Goal: Complete application form

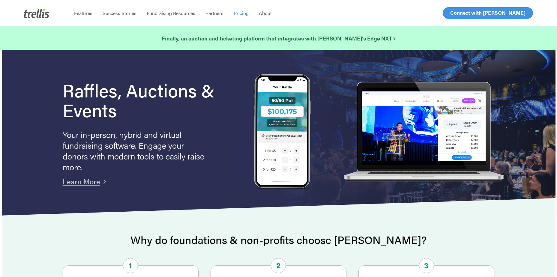
click at [239, 12] on span "Pricing" at bounding box center [241, 13] width 15 height 7
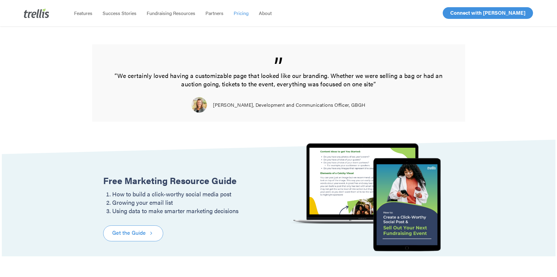
scroll to position [549, 0]
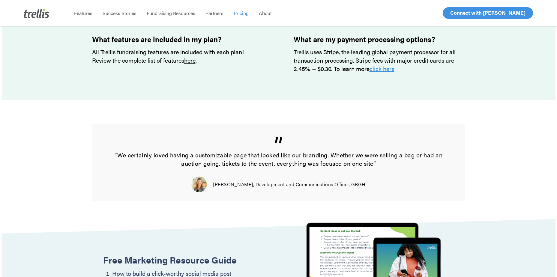
click at [190, 61] on link "here" at bounding box center [189, 60] width 11 height 9
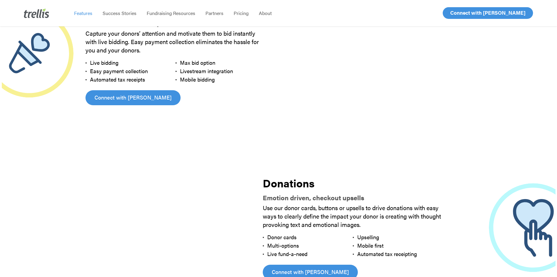
scroll to position [1290, 0]
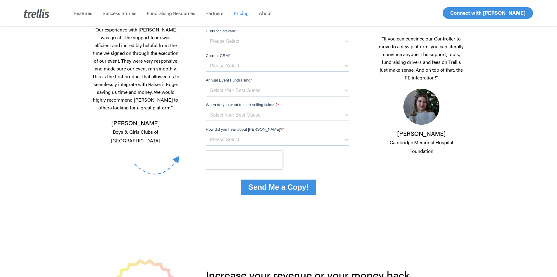
scroll to position [79, 0]
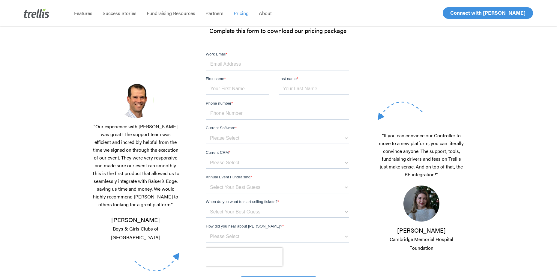
click at [238, 65] on input "Work Email *" at bounding box center [277, 64] width 143 height 12
type input "jessica@mownwi.org"
type input "Jessica"
type input "Denny"
drag, startPoint x: 246, startPoint y: 115, endPoint x: 206, endPoint y: 115, distance: 39.6
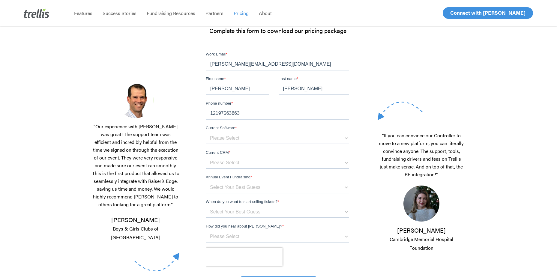
click at [206, 115] on input "12197563663" at bounding box center [277, 114] width 143 height 12
type input "11111111111"
click at [217, 138] on select "Please Select OneCause Givesmart GreaterGiving Givergy Other" at bounding box center [277, 138] width 143 height 12
select select "Other"
click at [206, 132] on select "Please Select OneCause Givesmart GreaterGiving Givergy Other" at bounding box center [277, 138] width 143 height 12
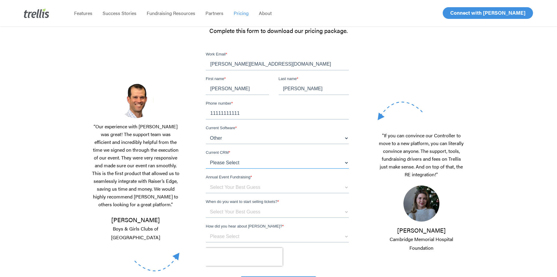
click at [236, 165] on select "Please Select Blackbaud Raiser's Edge Salesforce Donor Perfect Veracross Virtuo…" at bounding box center [277, 163] width 143 height 12
select select "Blackbaud Raiser's Edge"
click at [206, 157] on select "Please Select Blackbaud Raiser's Edge Salesforce Donor Perfect Veracross Virtuo…" at bounding box center [277, 163] width 143 height 12
click at [237, 183] on select "Select Your Best Guess below $150k per year $150k - $500k $500k+" at bounding box center [277, 187] width 143 height 12
click at [206, 181] on select "Select Your Best Guess below $150k per year $150k - $500k $500k+" at bounding box center [277, 187] width 143 height 12
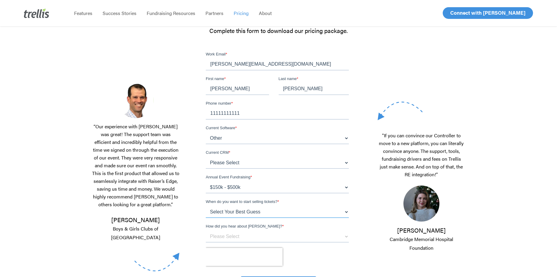
click at [251, 214] on select "Select Your Best Guess Unsure 1 - 3 months 3 - 6 months 6 months + Immediately" at bounding box center [277, 212] width 143 height 12
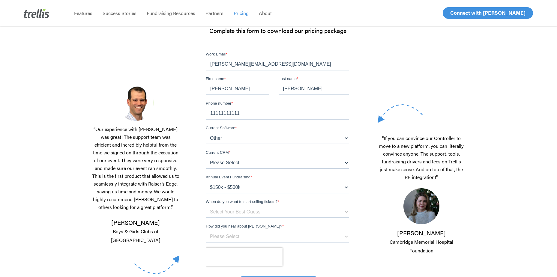
click at [253, 190] on select "Select Your Best Guess below $150k per year $150k - $500k $500k+" at bounding box center [277, 187] width 143 height 12
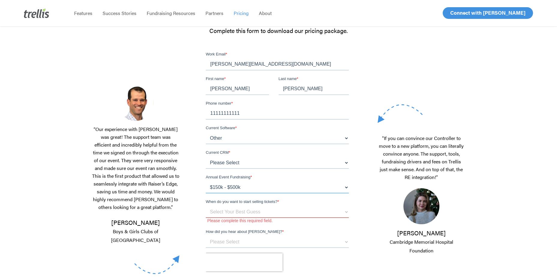
select select "below $150k per year"
click at [206, 181] on select "Select Your Best Guess below $150k per year $150k - $500k $500k+" at bounding box center [277, 187] width 143 height 12
click at [306, 212] on select "Select Your Best Guess Unsure 1 - 3 months 3 - 6 months 6 months + Immediately" at bounding box center [277, 212] width 143 height 12
select select "1 - 3 months"
click at [206, 206] on select "Select Your Best Guess Unsure 1 - 3 months 3 - 6 months 6 months + Immediately" at bounding box center [277, 212] width 143 height 12
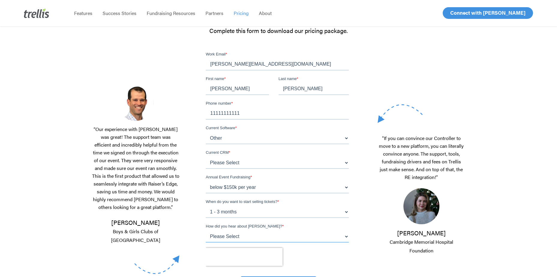
click at [334, 239] on select "Please Select Referral From a Friend Attended an Event that Used Trellis Blackb…" at bounding box center [277, 237] width 143 height 12
select select "Blackbaud Marketplace"
click at [206, 231] on select "Please Select Referral From a Friend Attended an Event that Used Trellis Blackb…" at bounding box center [277, 237] width 143 height 12
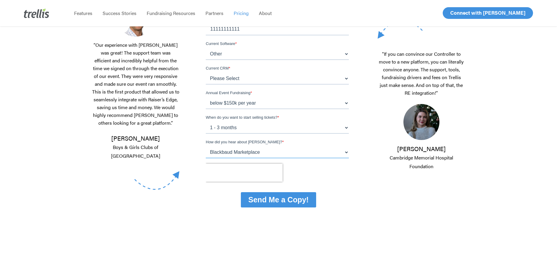
scroll to position [169, 0]
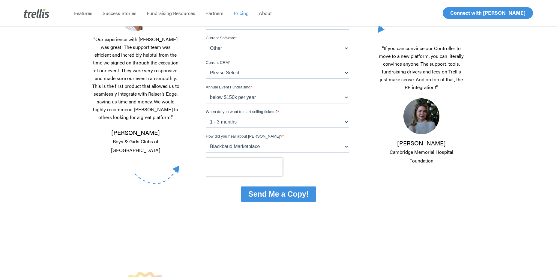
click at [286, 195] on input "Send Me a Copy!" at bounding box center [278, 194] width 75 height 15
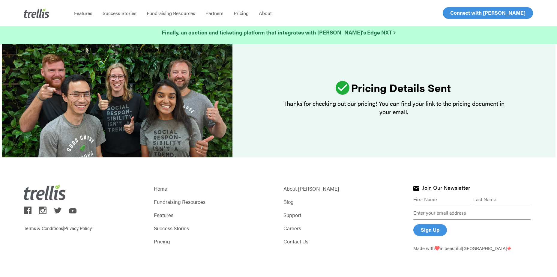
scroll to position [8, 0]
